Goal: Book appointment/travel/reservation

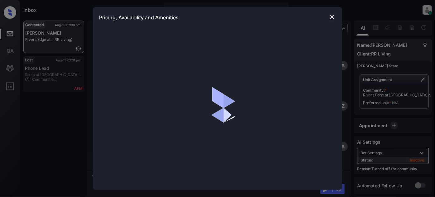
scroll to position [1239, 0]
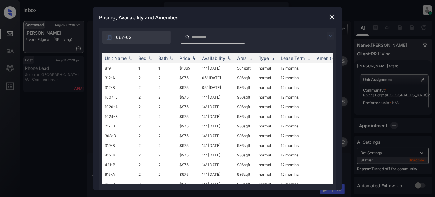
click at [329, 32] on img at bounding box center [330, 35] width 7 height 7
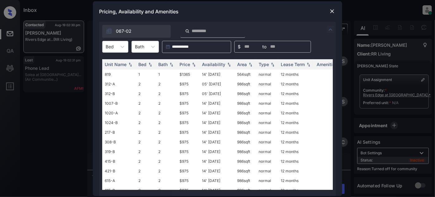
click at [116, 46] on div "Bed" at bounding box center [110, 46] width 14 height 9
click at [115, 63] on div "1" at bounding box center [115, 61] width 26 height 11
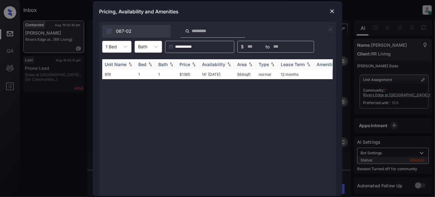
click at [185, 64] on div "Price" at bounding box center [184, 64] width 11 height 5
click at [109, 45] on div at bounding box center [111, 46] width 11 height 7
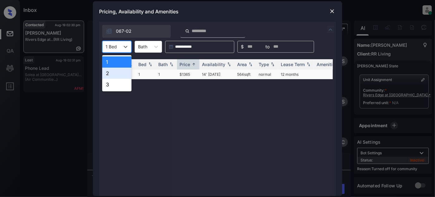
click at [109, 72] on div "2" at bounding box center [116, 73] width 29 height 11
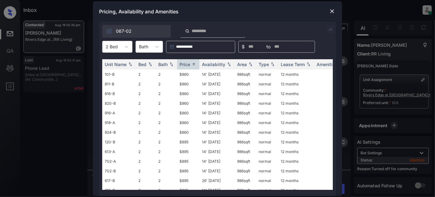
click at [327, 12] on div "Pricing, Availability and Amenities" at bounding box center [217, 11] width 249 height 21
click at [330, 12] on img at bounding box center [332, 11] width 6 height 6
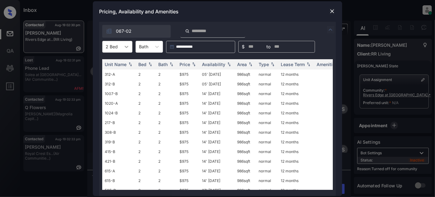
click at [130, 50] on div at bounding box center [126, 46] width 11 height 11
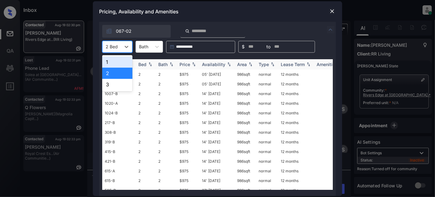
click at [122, 65] on div "1" at bounding box center [117, 61] width 30 height 11
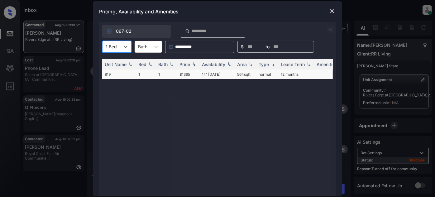
click at [205, 73] on td "14' [DATE]" at bounding box center [216, 74] width 35 height 10
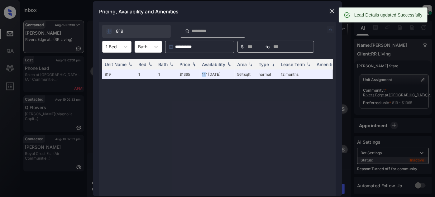
click at [332, 11] on img at bounding box center [332, 11] width 6 height 6
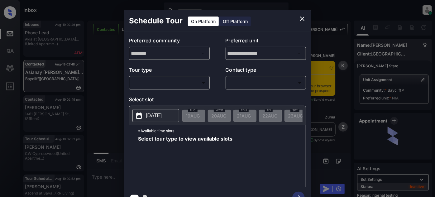
scroll to position [804, 0]
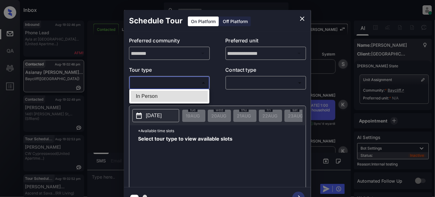
click at [192, 82] on body "Inbox Juan Carlos Manantan Online Set yourself offline Set yourself on break Pr…" at bounding box center [217, 98] width 435 height 197
click at [172, 95] on li "In Person" at bounding box center [169, 96] width 77 height 11
type input "********"
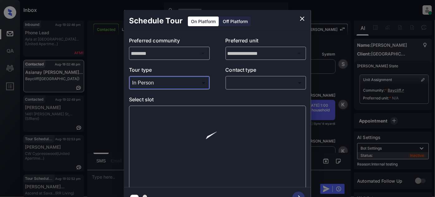
click at [259, 84] on body "Inbox Juan Carlos Manantan Online Set yourself offline Set yourself on break Pr…" at bounding box center [217, 98] width 435 height 197
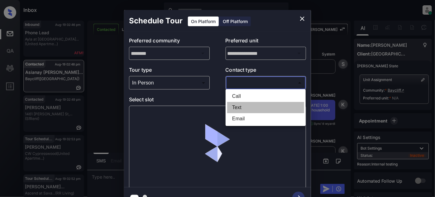
click at [249, 110] on li "Text" at bounding box center [265, 107] width 77 height 11
type input "****"
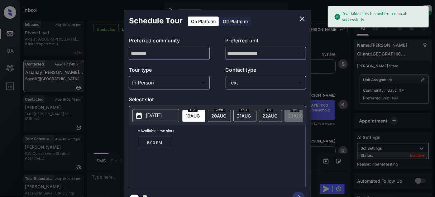
click at [161, 115] on p "2025-08-19" at bounding box center [154, 115] width 16 height 7
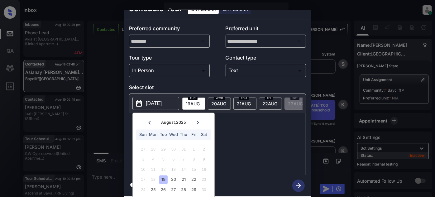
scroll to position [17, 0]
click at [194, 185] on div "29" at bounding box center [193, 189] width 8 height 8
click at [241, 170] on div "**********" at bounding box center [217, 109] width 187 height 198
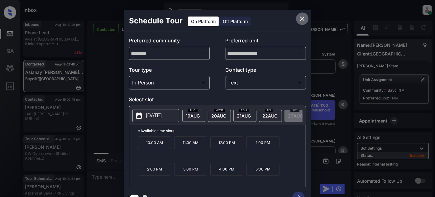
click at [303, 19] on icon "close" at bounding box center [302, 19] width 4 height 4
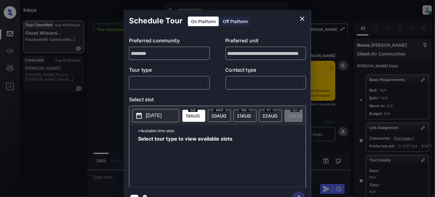
scroll to position [112, 0]
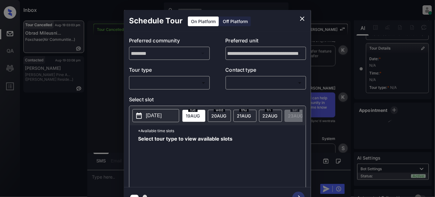
click at [183, 86] on body "Inbox Juan Carlos Manantan Online Set yourself offline Set yourself on break Pr…" at bounding box center [217, 98] width 435 height 197
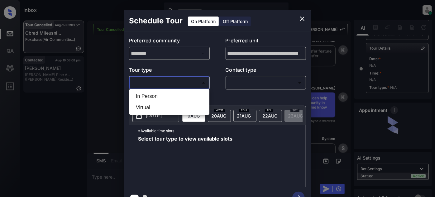
click at [157, 98] on li "In Person" at bounding box center [169, 96] width 77 height 11
type input "********"
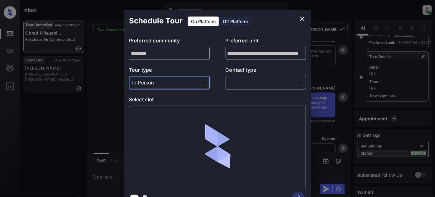
click at [270, 80] on body "Inbox Juan Carlos Manantan Online Set yourself offline Set yourself on break Pr…" at bounding box center [217, 98] width 435 height 197
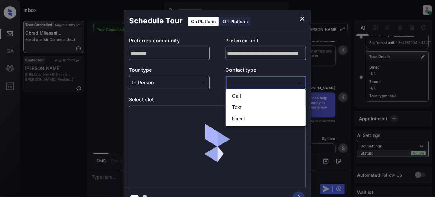
click at [251, 109] on li "Text" at bounding box center [265, 107] width 77 height 11
type input "****"
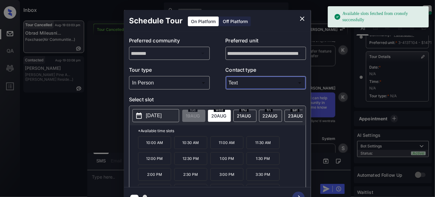
scroll to position [10, 0]
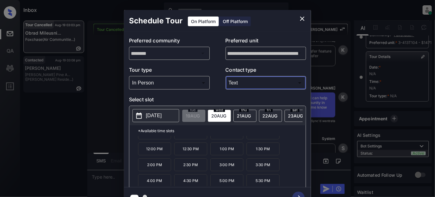
click at [232, 177] on p "5:00 PM" at bounding box center [226, 180] width 33 height 13
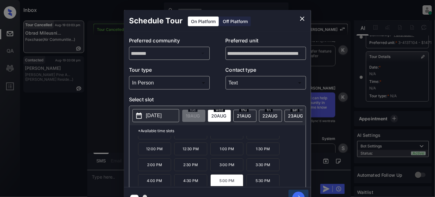
click at [299, 193] on icon "button" at bounding box center [298, 198] width 12 height 12
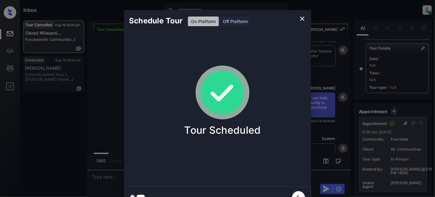
click at [300, 18] on icon "close" at bounding box center [301, 18] width 7 height 7
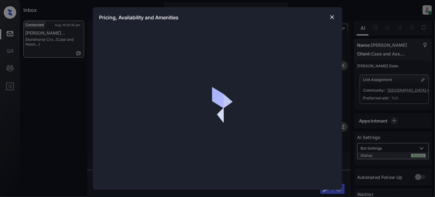
scroll to position [478, 0]
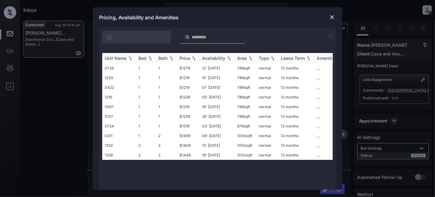
click at [197, 59] on img at bounding box center [194, 58] width 6 height 4
click at [196, 59] on img at bounding box center [194, 58] width 6 height 5
click at [191, 136] on td "$1409" at bounding box center [188, 136] width 22 height 10
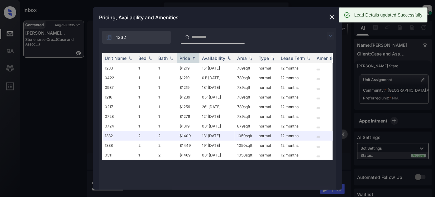
click at [331, 19] on img at bounding box center [332, 17] width 6 height 6
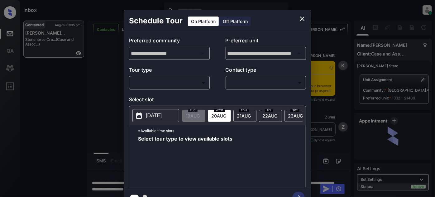
scroll to position [988, 0]
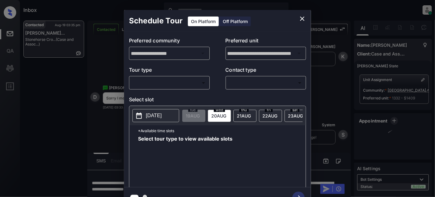
click at [195, 83] on body "Inbox [PERSON_NAME] Online Set yourself offline Set yourself on break Profile S…" at bounding box center [217, 98] width 435 height 197
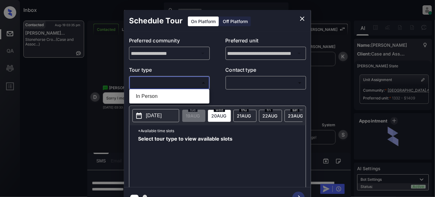
click at [176, 95] on li "In Person" at bounding box center [169, 96] width 77 height 11
type input "********"
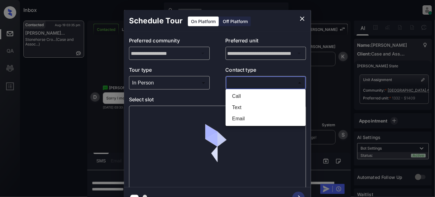
click at [259, 82] on body "Inbox [PERSON_NAME] Online Set yourself offline Set yourself on break Profile S…" at bounding box center [217, 98] width 435 height 197
click at [251, 104] on li "Text" at bounding box center [265, 107] width 77 height 11
type input "****"
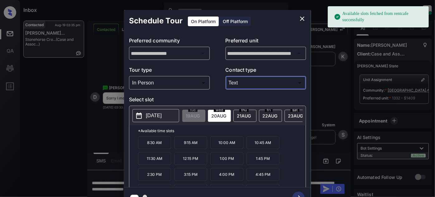
click at [200, 115] on span "23 AUG" at bounding box center [193, 115] width 14 height 5
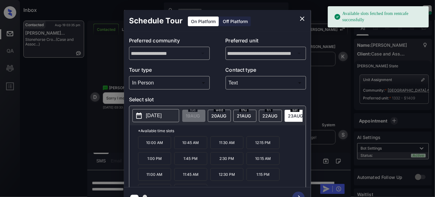
click at [189, 146] on p "10:45 AM" at bounding box center [190, 142] width 33 height 13
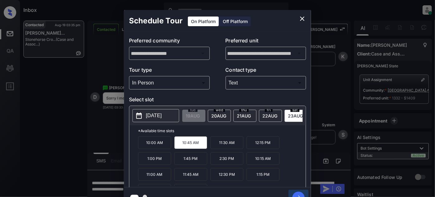
click at [299, 192] on icon "button" at bounding box center [298, 198] width 12 height 12
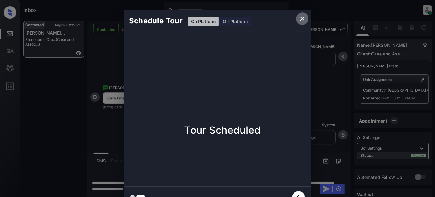
click at [303, 17] on icon "close" at bounding box center [301, 18] width 7 height 7
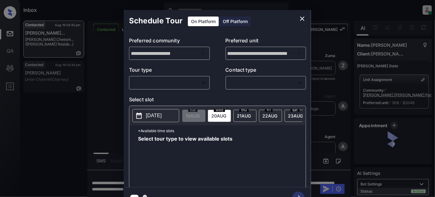
scroll to position [929, 0]
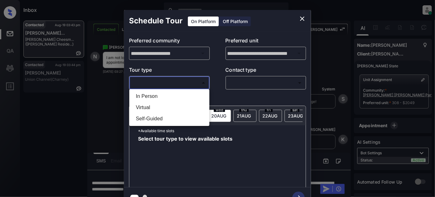
click at [193, 82] on body "Inbox [PERSON_NAME] Online Set yourself offline Set yourself on break Profile S…" at bounding box center [217, 98] width 435 height 197
click at [178, 95] on li "In Person" at bounding box center [169, 96] width 77 height 11
type input "********"
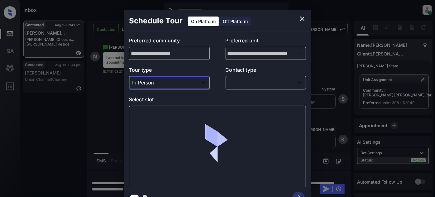
click at [270, 87] on body "Inbox Juan Carlos Manantan Online Set yourself offline Set yourself on break Pr…" at bounding box center [217, 98] width 435 height 197
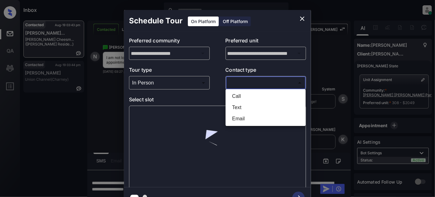
click at [255, 105] on li "Text" at bounding box center [265, 107] width 77 height 11
type input "****"
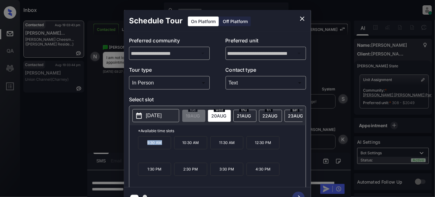
drag, startPoint x: 171, startPoint y: 148, endPoint x: 122, endPoint y: 148, distance: 49.5
click at [122, 148] on div "**********" at bounding box center [217, 109] width 435 height 218
copy p "9:30 AM"
click at [305, 17] on icon "close" at bounding box center [301, 18] width 7 height 7
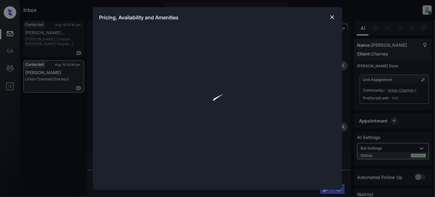
scroll to position [525, 0]
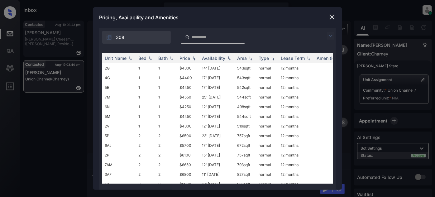
click at [329, 32] on img at bounding box center [330, 35] width 7 height 7
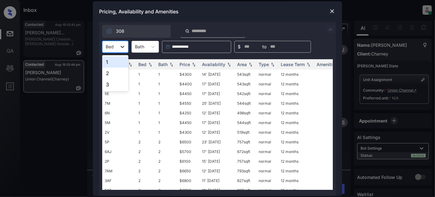
click at [122, 51] on div at bounding box center [122, 46] width 11 height 11
click at [111, 64] on div "1" at bounding box center [115, 61] width 26 height 11
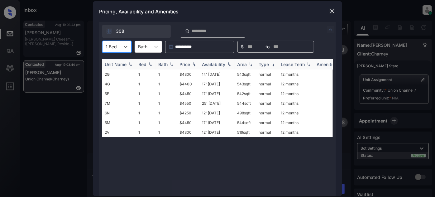
click at [188, 65] on div "Price" at bounding box center [184, 64] width 11 height 5
click at [219, 74] on td "12' Aug 25" at bounding box center [216, 74] width 35 height 10
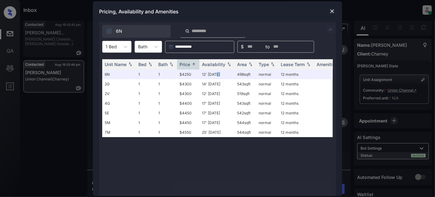
click at [331, 11] on img at bounding box center [332, 11] width 6 height 6
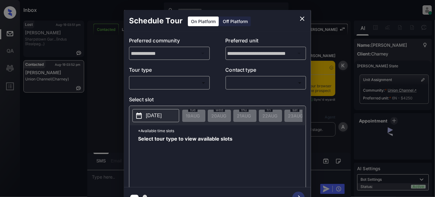
click at [182, 76] on div "​ ​" at bounding box center [169, 82] width 81 height 13
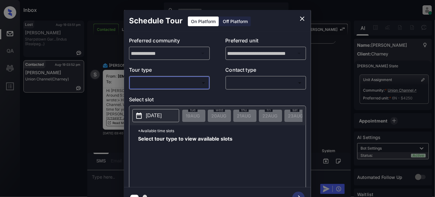
click at [181, 81] on body "Inbox [PERSON_NAME] Online Set yourself offline Set yourself on break Profile S…" at bounding box center [217, 98] width 435 height 197
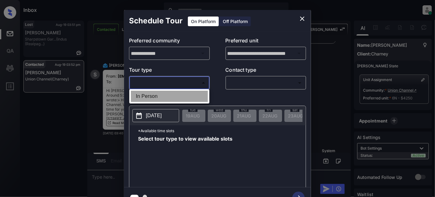
click at [167, 93] on li "In Person" at bounding box center [169, 96] width 77 height 11
type input "********"
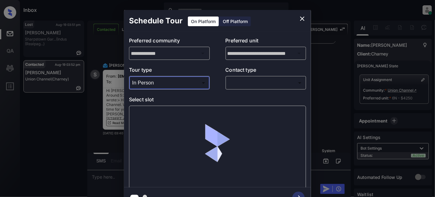
click at [250, 84] on body "Inbox [PERSON_NAME] Online Set yourself offline Set yourself on break Profile S…" at bounding box center [217, 98] width 435 height 197
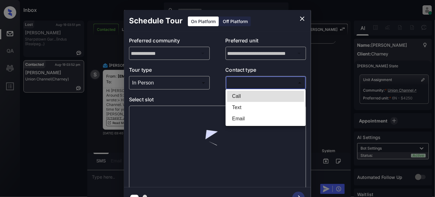
click at [235, 107] on li "Text" at bounding box center [265, 107] width 77 height 11
type input "****"
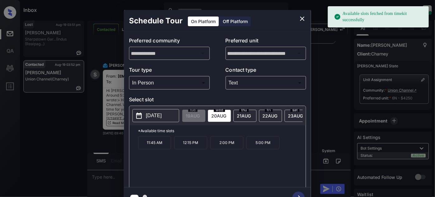
click at [279, 113] on div "[DATE]" at bounding box center [270, 116] width 23 height 12
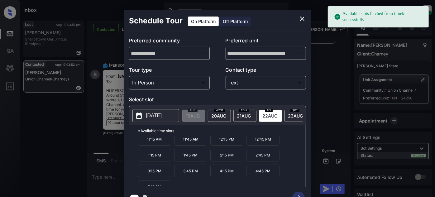
scroll to position [10, 0]
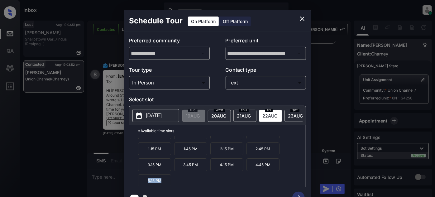
drag, startPoint x: 170, startPoint y: 183, endPoint x: 143, endPoint y: 183, distance: 26.8
click at [143, 183] on p "5:15 PM" at bounding box center [154, 180] width 33 height 13
copy p "5:15 PM"
click at [303, 17] on icon "close" at bounding box center [301, 18] width 7 height 7
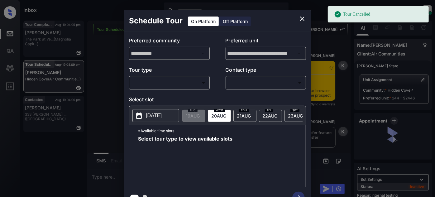
scroll to position [2240, 0]
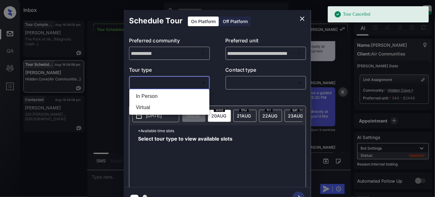
click at [184, 79] on body "Tour Cancelled Inbox Juan Carlos Manantan Online Set yourself offline Set yours…" at bounding box center [217, 98] width 435 height 197
click at [160, 93] on li "In Person" at bounding box center [169, 96] width 77 height 11
type input "********"
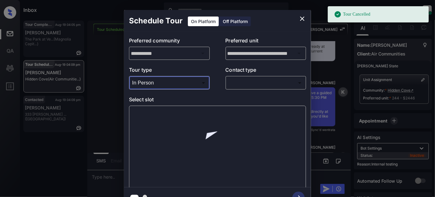
click at [228, 82] on body "Tour Cancelled Inbox Juan Carlos Manantan Online Set yourself offline Set yours…" at bounding box center [217, 98] width 435 height 197
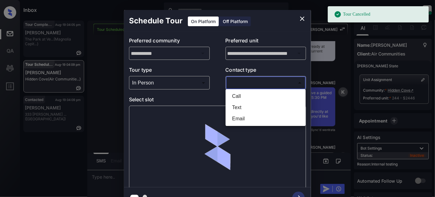
click at [240, 110] on li "Text" at bounding box center [265, 107] width 77 height 11
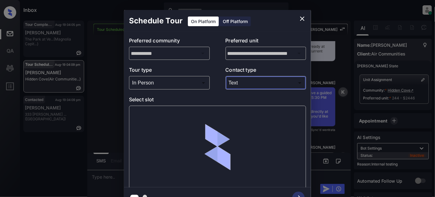
type input "****"
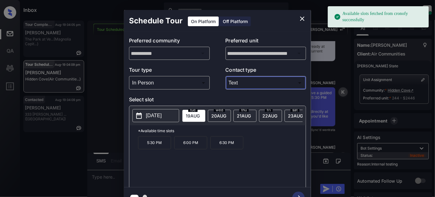
click at [229, 145] on p "6:30 PM" at bounding box center [226, 142] width 33 height 13
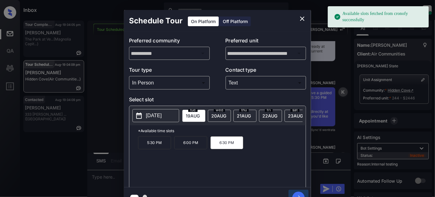
click at [299, 193] on icon "button" at bounding box center [298, 198] width 12 height 12
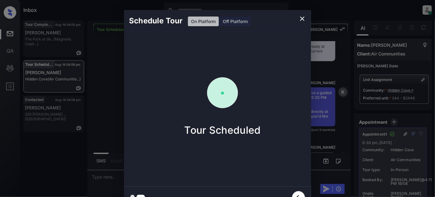
click at [304, 19] on icon "close" at bounding box center [301, 18] width 7 height 7
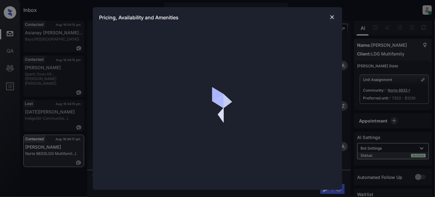
scroll to position [133, 0]
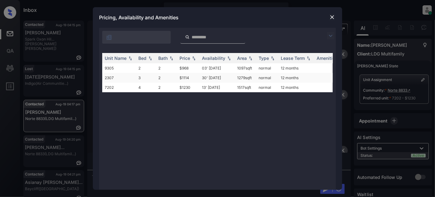
click at [206, 79] on td "30' [DATE]" at bounding box center [216, 78] width 35 height 10
click at [206, 79] on td "30' Aug 25" at bounding box center [216, 78] width 35 height 10
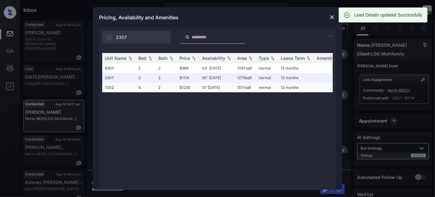
click at [212, 86] on td "13' Sep 25" at bounding box center [216, 88] width 35 height 10
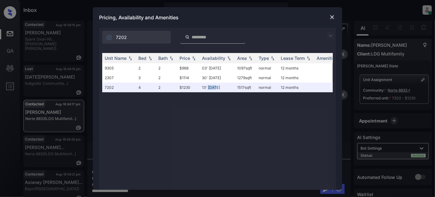
click at [332, 16] on img at bounding box center [332, 17] width 6 height 6
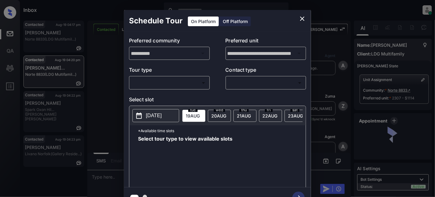
scroll to position [1008, 0]
click at [194, 82] on body "Inbox [PERSON_NAME] Online Set yourself offline Set yourself on break Profile S…" at bounding box center [217, 98] width 435 height 197
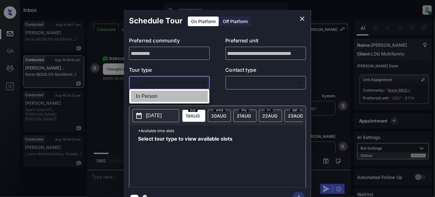
drag, startPoint x: 167, startPoint y: 97, endPoint x: 186, endPoint y: 92, distance: 19.9
click at [167, 96] on li "In Person" at bounding box center [169, 96] width 77 height 11
type input "********"
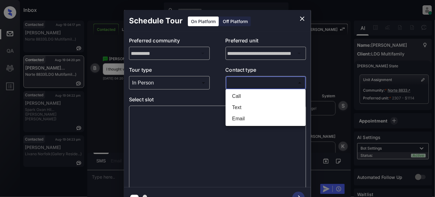
click at [262, 81] on body "Inbox [PERSON_NAME] Online Set yourself offline Set yourself on break Profile S…" at bounding box center [217, 98] width 435 height 197
click at [250, 106] on li "Text" at bounding box center [265, 107] width 77 height 11
type input "****"
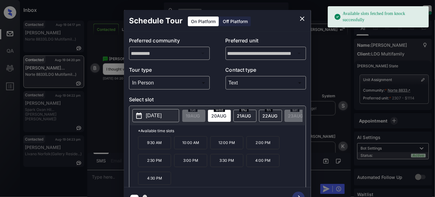
click at [200, 113] on span "21 AUG" at bounding box center [193, 115] width 14 height 5
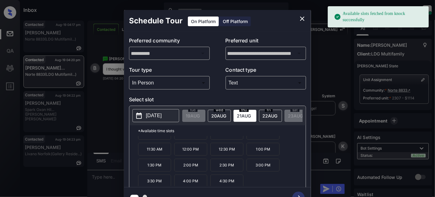
scroll to position [10, 0]
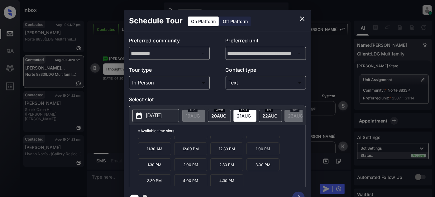
click at [167, 181] on p "3:30 PM" at bounding box center [154, 180] width 33 height 13
click at [299, 191] on button "button" at bounding box center [299, 198] width 20 height 16
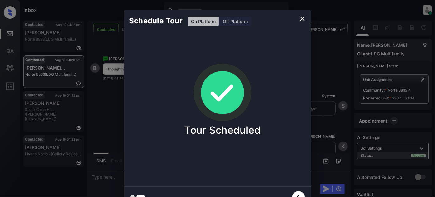
click at [302, 17] on icon "close" at bounding box center [301, 18] width 7 height 7
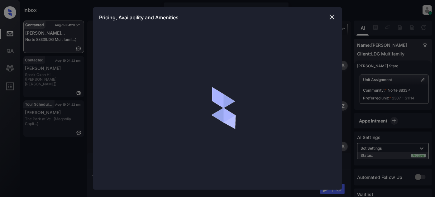
scroll to position [1008, 0]
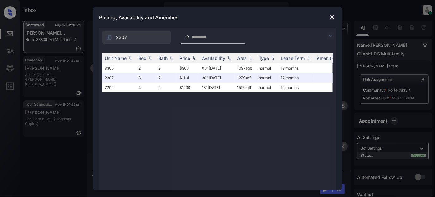
click at [334, 17] on img at bounding box center [332, 17] width 6 height 6
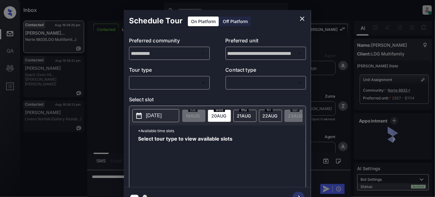
scroll to position [867, 0]
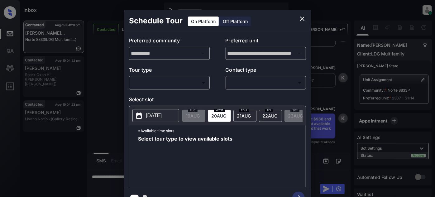
click at [192, 83] on body "Inbox [PERSON_NAME] Online Set yourself offline Set yourself on break Profile S…" at bounding box center [217, 98] width 435 height 197
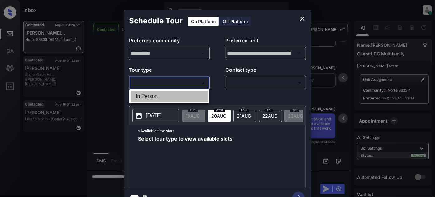
click at [172, 95] on li "In Person" at bounding box center [169, 96] width 77 height 11
type input "********"
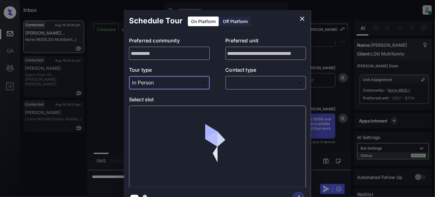
click at [254, 85] on body "Inbox Juan Carlos Manantan Online Set yourself offline Set yourself on break Pr…" at bounding box center [217, 98] width 435 height 197
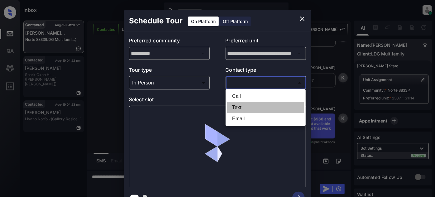
click at [244, 108] on li "Text" at bounding box center [265, 107] width 77 height 11
type input "****"
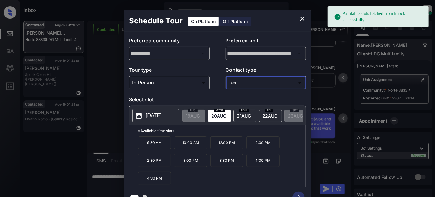
click at [200, 114] on span "21 AUG" at bounding box center [193, 115] width 14 height 5
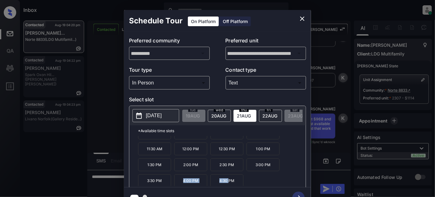
scroll to position [10, 0]
drag, startPoint x: 176, startPoint y: 183, endPoint x: 269, endPoint y: 186, distance: 93.2
click at [269, 186] on div "9:30 AM 10:00 AM 10:30 AM 11:00 AM 11:30 AM 12:00 PM 12:30 PM 1:00 PM 1:30 PM 2…" at bounding box center [222, 161] width 168 height 50
click at [249, 183] on div "9:30 AM 10:00 AM 10:30 AM 11:00 AM 11:30 AM 12:00 PM 12:30 PM 1:00 PM 1:30 PM 2…" at bounding box center [222, 161] width 168 height 50
copy div "4:00 PM 4:30 PM"
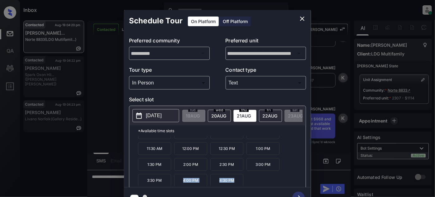
click at [304, 16] on icon "close" at bounding box center [301, 18] width 7 height 7
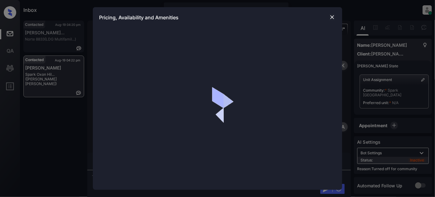
scroll to position [676, 0]
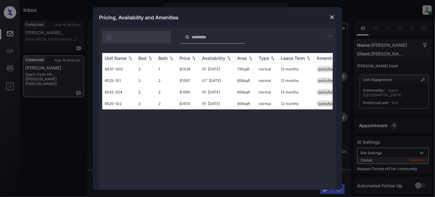
click at [190, 59] on div "Price" at bounding box center [184, 57] width 11 height 5
drag, startPoint x: 192, startPoint y: 70, endPoint x: 181, endPoint y: 69, distance: 10.9
click at [181, 69] on td "$1439" at bounding box center [188, 69] width 22 height 12
copy td "1439"
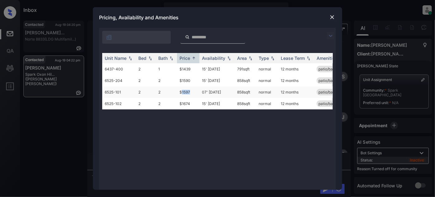
drag, startPoint x: 192, startPoint y: 93, endPoint x: 182, endPoint y: 93, distance: 10.3
click at [182, 93] on td "$1597" at bounding box center [188, 92] width 22 height 12
copy td "1597"
click at [328, 16] on div at bounding box center [331, 16] width 7 height 7
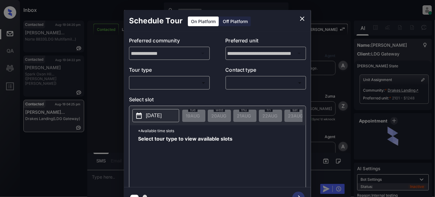
scroll to position [1193, 0]
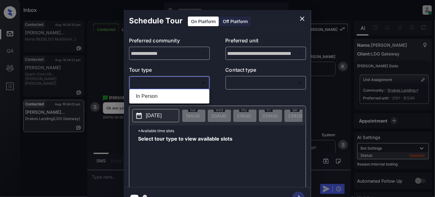
click at [178, 83] on body "Inbox [PERSON_NAME] Online Set yourself offline Set yourself on break Profile S…" at bounding box center [217, 98] width 435 height 197
click at [165, 97] on li "In Person" at bounding box center [169, 96] width 77 height 11
type input "********"
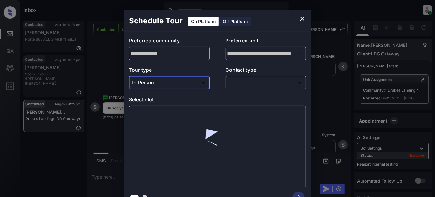
click at [250, 80] on body "Inbox [PERSON_NAME] Online Set yourself offline Set yourself on break Profile S…" at bounding box center [217, 98] width 435 height 197
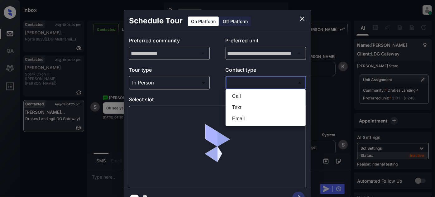
click at [241, 107] on li "Text" at bounding box center [265, 107] width 77 height 11
type input "****"
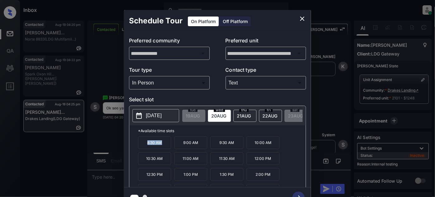
drag, startPoint x: 171, startPoint y: 146, endPoint x: 142, endPoint y: 146, distance: 29.3
click at [142, 146] on div "8:30 AM 9:00 AM 9:30 AM 10:00 AM 10:30 AM 11:00 AM 11:30 AM 12:00 PM 12:30 PM 1…" at bounding box center [222, 161] width 168 height 50
copy p "8:30 AM"
click at [301, 16] on icon "close" at bounding box center [301, 18] width 7 height 7
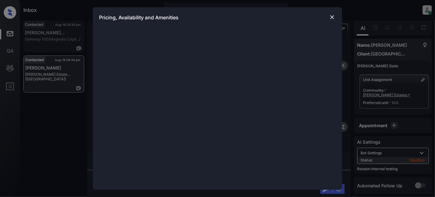
scroll to position [910, 0]
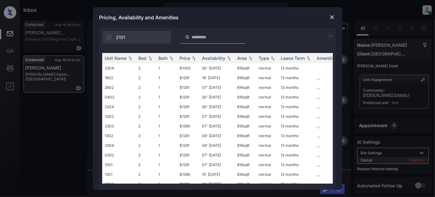
click at [329, 32] on img at bounding box center [330, 35] width 7 height 7
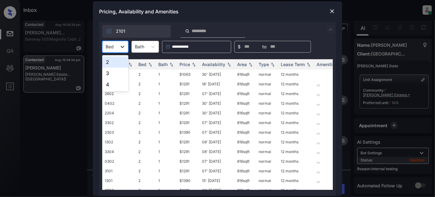
click at [117, 45] on div "Bed" at bounding box center [110, 46] width 14 height 9
click at [112, 62] on div "2" at bounding box center [115, 61] width 26 height 11
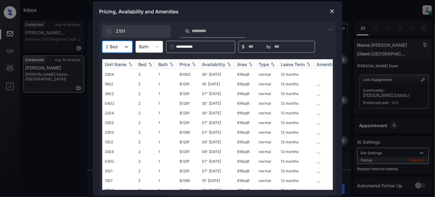
click at [187, 64] on div "Price" at bounding box center [184, 64] width 11 height 5
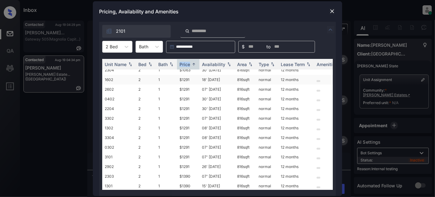
scroll to position [0, 0]
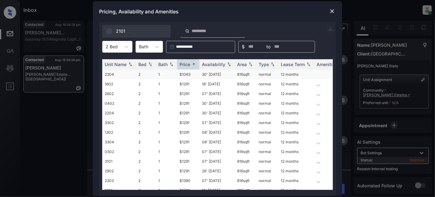
click at [213, 76] on td "30' May 25" at bounding box center [216, 74] width 35 height 10
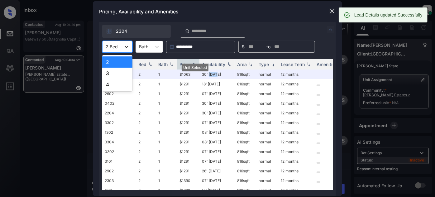
click at [126, 47] on icon at bounding box center [127, 47] width 4 height 2
click at [117, 74] on div "3" at bounding box center [117, 73] width 30 height 11
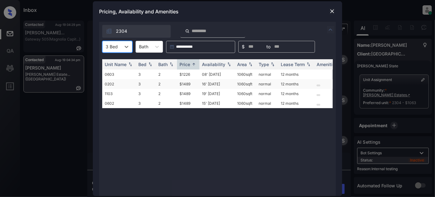
click at [213, 83] on td "16' Jun 25" at bounding box center [216, 84] width 35 height 10
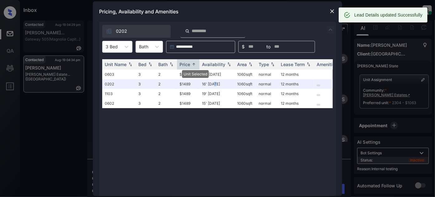
click at [334, 10] on img at bounding box center [332, 11] width 6 height 6
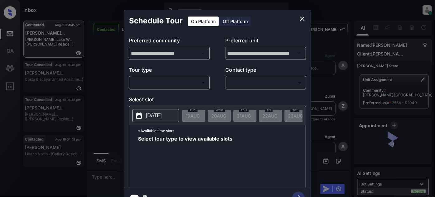
scroll to position [208, 0]
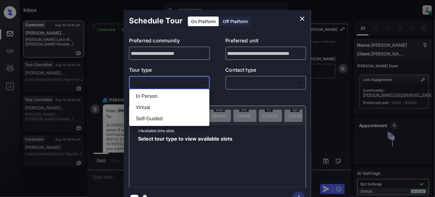
click at [187, 81] on body "Inbox [PERSON_NAME] Online Set yourself offline Set yourself on break Profile S…" at bounding box center [217, 98] width 435 height 197
click at [168, 95] on li "In Person" at bounding box center [169, 96] width 77 height 11
type input "********"
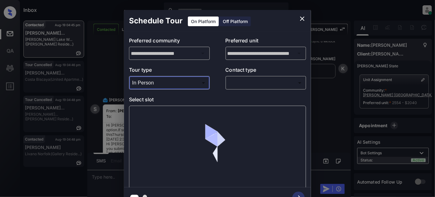
click at [252, 79] on body "Inbox [PERSON_NAME] Online Set yourself offline Set yourself on break Profile S…" at bounding box center [217, 98] width 435 height 197
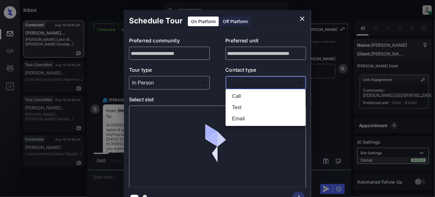
click at [245, 108] on li "Text" at bounding box center [265, 107] width 77 height 11
type input "****"
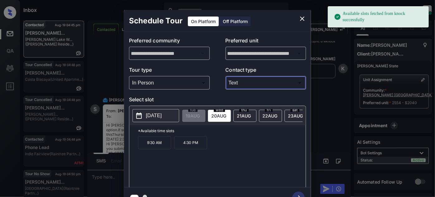
click at [243, 117] on div "thu 21 AUG" at bounding box center [244, 116] width 23 height 12
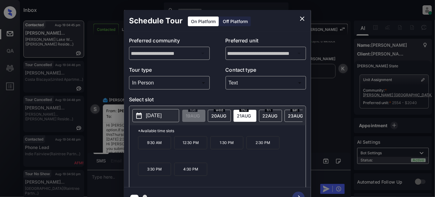
click at [256, 144] on p "2:30 PM" at bounding box center [262, 142] width 33 height 13
click at [297, 193] on icon "button" at bounding box center [298, 198] width 12 height 12
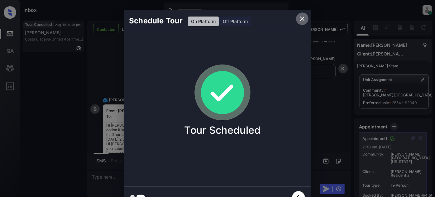
click at [305, 18] on icon "close" at bounding box center [301, 18] width 7 height 7
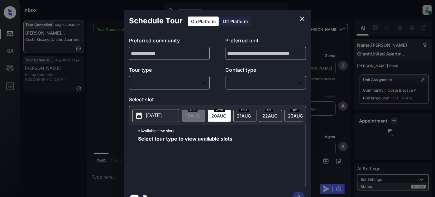
scroll to position [1932, 0]
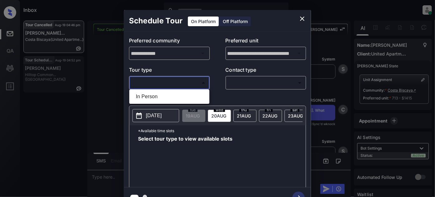
click at [182, 84] on body "Inbox [PERSON_NAME] Online Set yourself offline Set yourself on break Profile S…" at bounding box center [217, 98] width 435 height 197
click at [158, 96] on li "In Person" at bounding box center [169, 96] width 77 height 11
type input "********"
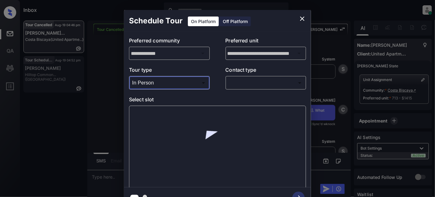
click at [263, 84] on body "Inbox [PERSON_NAME] Online Set yourself offline Set yourself on break Profile S…" at bounding box center [217, 98] width 435 height 197
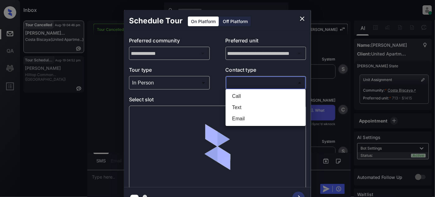
click at [246, 110] on li "Text" at bounding box center [265, 107] width 77 height 11
type input "****"
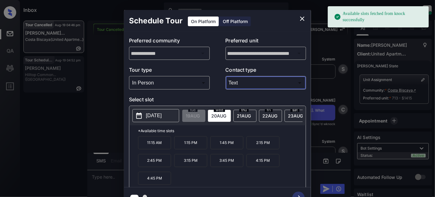
click at [200, 116] on span "[DATE]" at bounding box center [193, 115] width 14 height 5
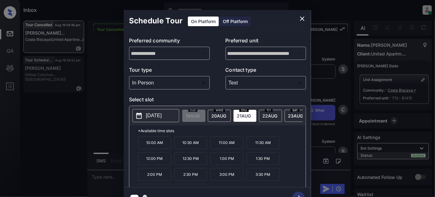
scroll to position [10, 0]
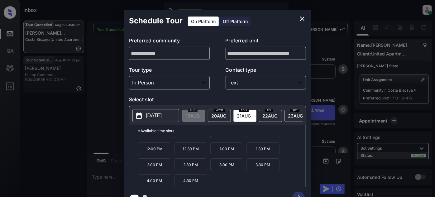
click at [157, 184] on p "4:00 PM" at bounding box center [154, 180] width 33 height 13
click at [296, 193] on icon "button" at bounding box center [298, 198] width 12 height 12
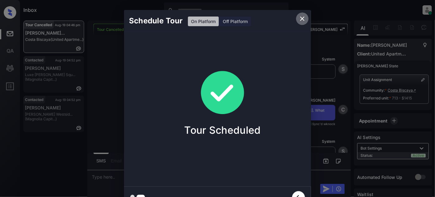
click at [303, 16] on icon "close" at bounding box center [301, 18] width 7 height 7
